Goal: Information Seeking & Learning: Understand process/instructions

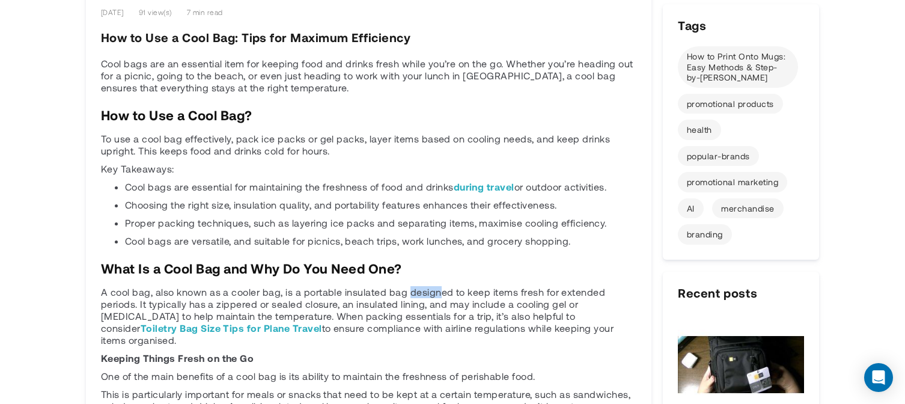
scroll to position [454, 0]
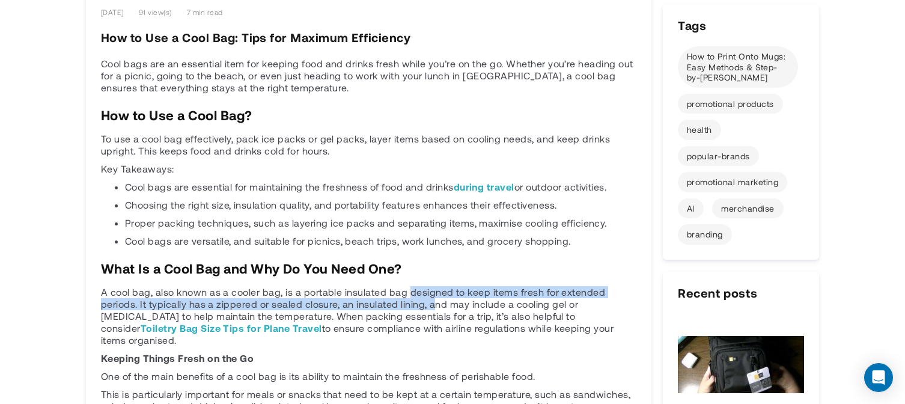
click at [432, 301] on p "A cool bag, also known as a cooler bag, is a portable insulated bag designed to…" at bounding box center [369, 316] width 536 height 60
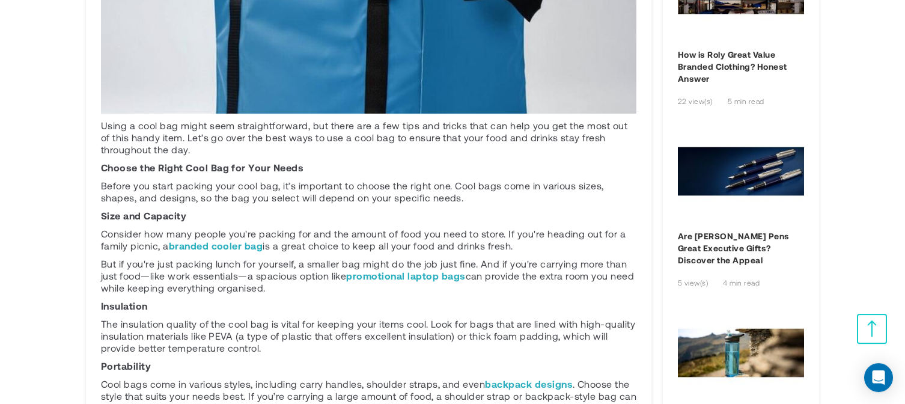
scroll to position [1039, 0]
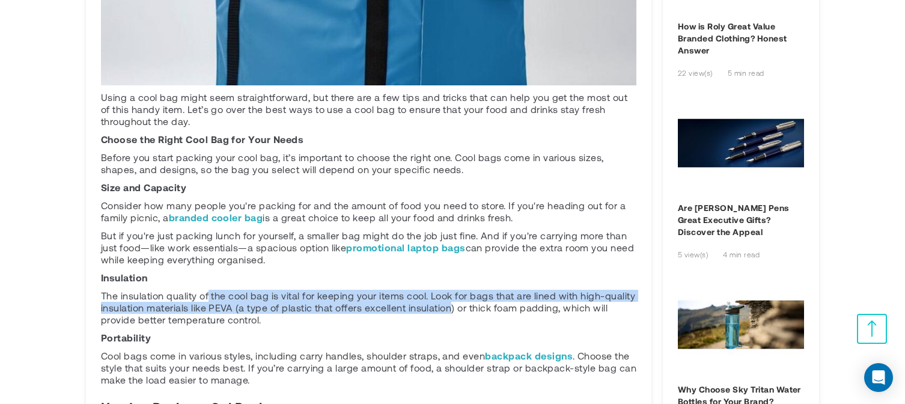
drag, startPoint x: 209, startPoint y: 285, endPoint x: 450, endPoint y: 296, distance: 241.3
click at [450, 296] on p "The insulation quality of the cool bag is vital for keeping your items cool. Lo…" at bounding box center [369, 308] width 536 height 36
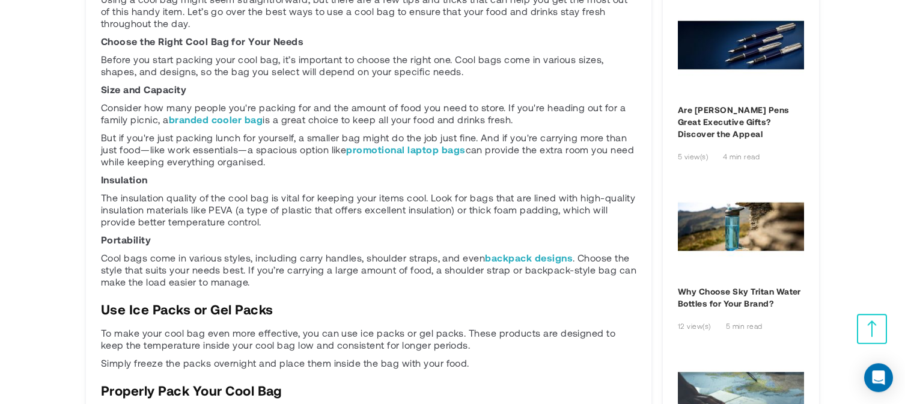
scroll to position [1169, 0]
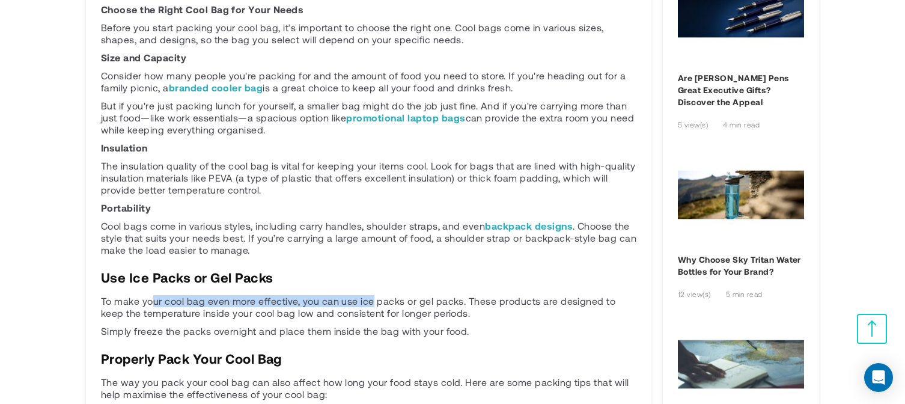
drag, startPoint x: 150, startPoint y: 284, endPoint x: 370, endPoint y: 293, distance: 220.2
click at [370, 295] on p "To make your cool bag even more effective, you can use ice packs or gel packs. …" at bounding box center [369, 307] width 536 height 24
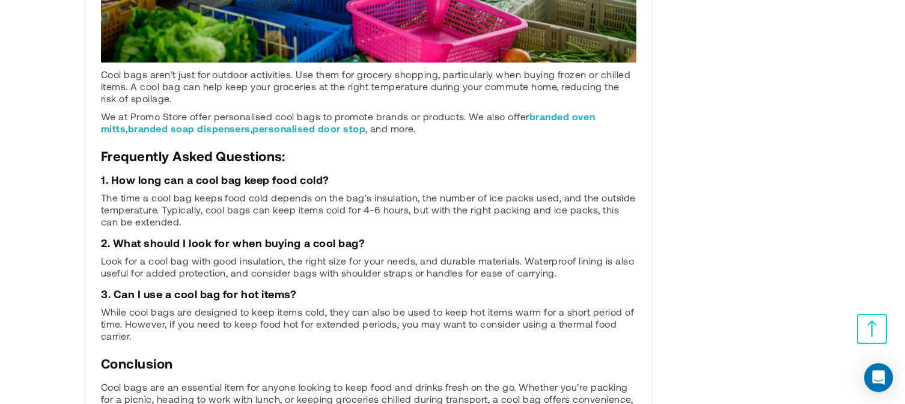
scroll to position [2727, 0]
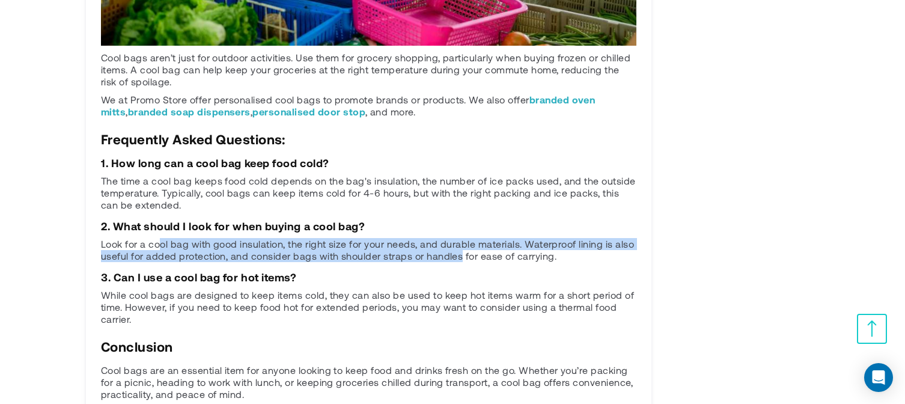
drag, startPoint x: 170, startPoint y: 232, endPoint x: 462, endPoint y: 248, distance: 292.6
click at [462, 248] on p "Look for a cool bag with good insulation, the right size for your needs, and du…" at bounding box center [369, 250] width 536 height 24
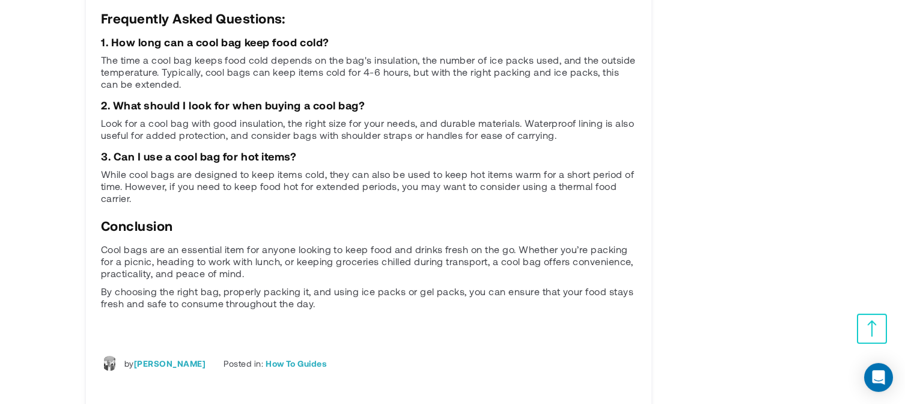
scroll to position [2922, 0]
